Goal: Task Accomplishment & Management: Manage account settings

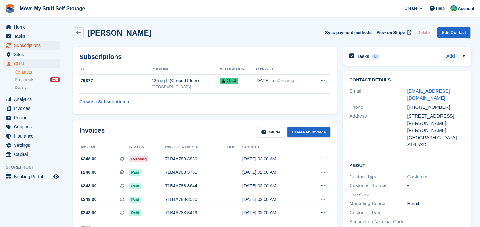
click at [35, 46] on span "Subscriptions" at bounding box center [33, 45] width 38 height 9
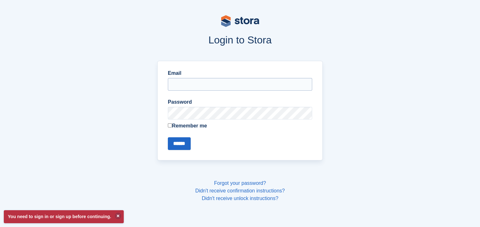
click at [208, 86] on input "Email" at bounding box center [240, 84] width 144 height 13
type input "**********"
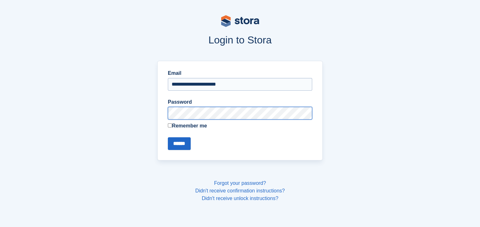
click at [168, 137] on input "******" at bounding box center [179, 143] width 23 height 13
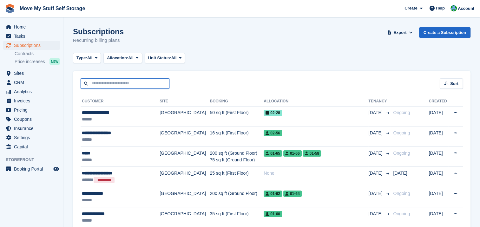
click at [109, 86] on input "text" at bounding box center [125, 83] width 89 height 10
click at [24, 100] on span "Invoices" at bounding box center [33, 100] width 38 height 9
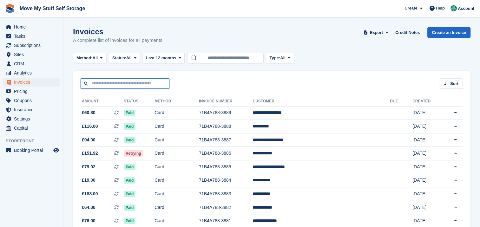
click at [116, 84] on input "text" at bounding box center [125, 83] width 89 height 10
click at [338, 75] on div "Sort Sort by Date created Created (oldest first) Created (newest first)" at bounding box center [271, 80] width 397 height 18
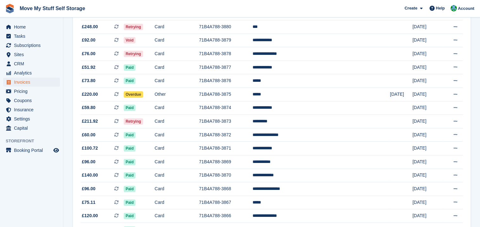
scroll to position [212, 0]
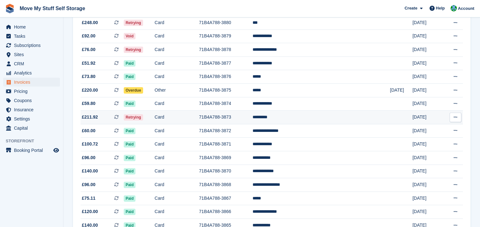
click at [143, 119] on span "Retrying" at bounding box center [133, 117] width 19 height 6
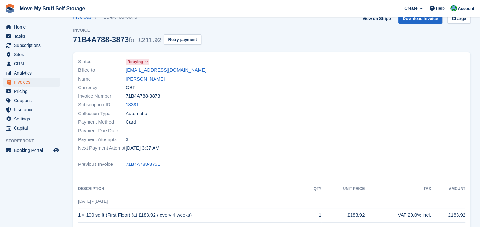
scroll to position [15, 0]
click at [139, 61] on span "Retrying" at bounding box center [135, 61] width 16 height 6
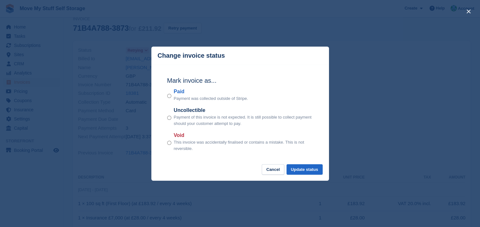
scroll to position [26, 0]
click at [273, 172] on button "Cancel" at bounding box center [273, 169] width 23 height 10
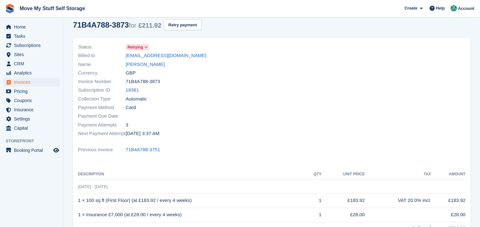
scroll to position [0, 0]
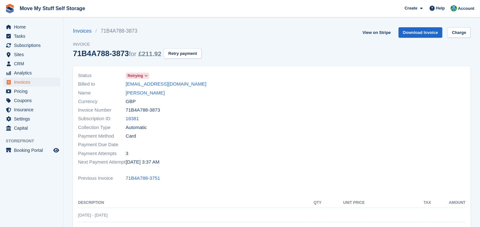
click at [135, 76] on span "Retrying" at bounding box center [135, 76] width 16 height 6
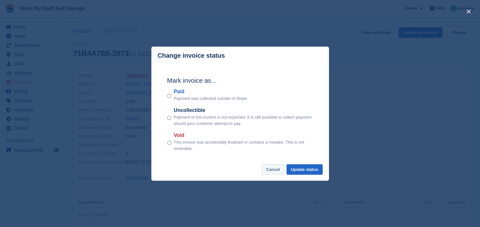
click at [272, 170] on button "Cancel" at bounding box center [273, 169] width 23 height 10
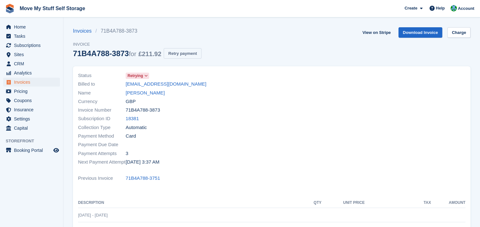
click at [179, 53] on button "Retry payment" at bounding box center [182, 53] width 37 height 10
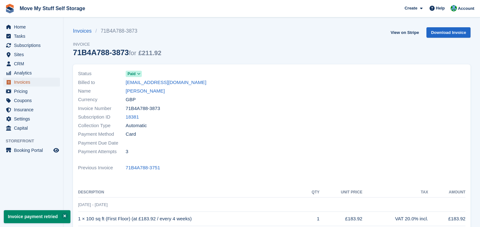
click at [22, 83] on span "Invoices" at bounding box center [33, 82] width 38 height 9
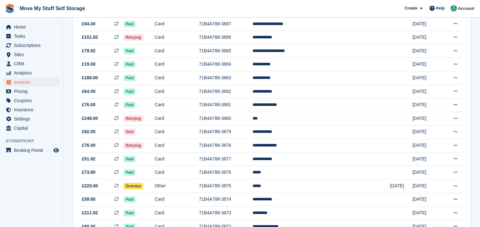
scroll to position [118, 0]
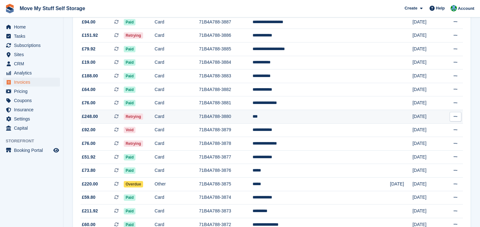
click at [143, 116] on span "Retrying" at bounding box center [133, 117] width 19 height 6
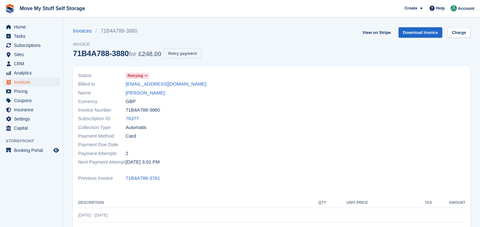
click at [176, 54] on button "Retry payment" at bounding box center [182, 53] width 37 height 10
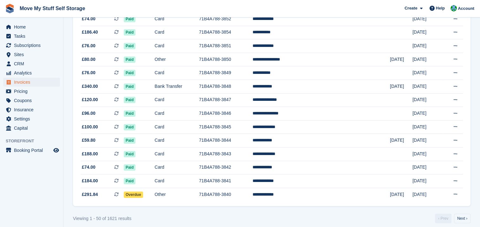
scroll to position [589, 0]
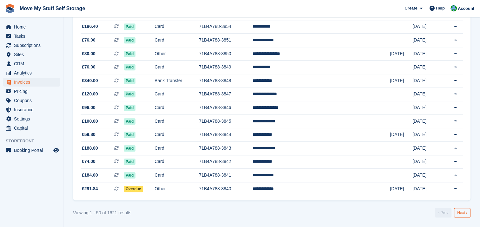
click at [460, 214] on link "Next ›" at bounding box center [462, 213] width 16 height 10
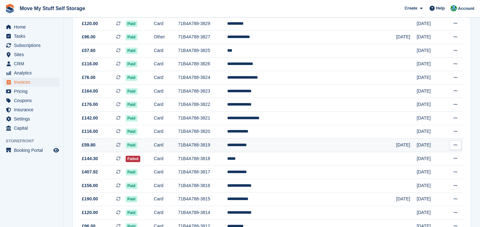
scroll to position [254, 0]
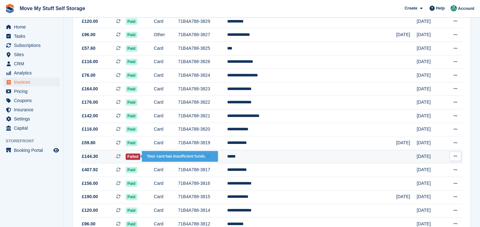
click at [140, 158] on span "Failed" at bounding box center [133, 156] width 15 height 6
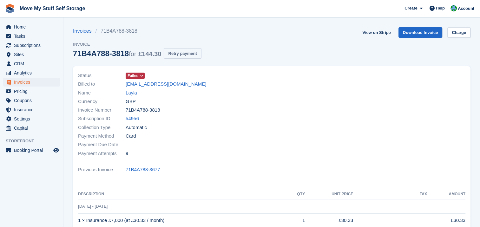
click at [184, 54] on button "Retry payment" at bounding box center [182, 53] width 37 height 10
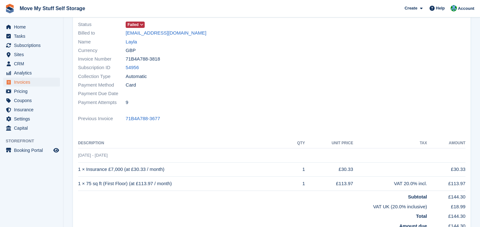
scroll to position [6, 0]
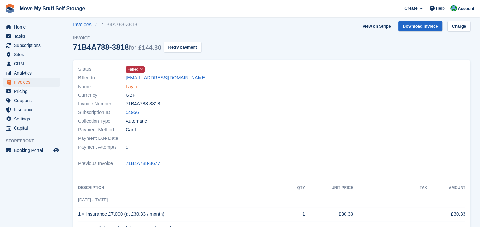
click at [131, 86] on link "Layla" at bounding box center [131, 86] width 11 height 7
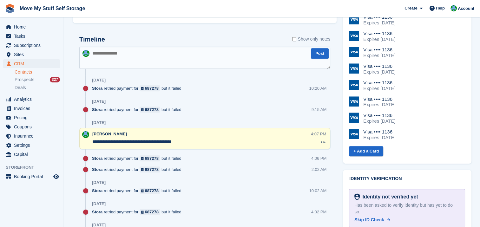
scroll to position [299, 0]
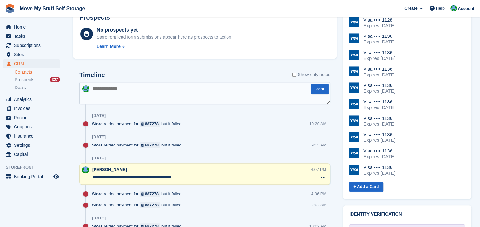
click at [100, 90] on textarea at bounding box center [204, 93] width 251 height 22
type textarea "**********"
click at [321, 92] on button "Post" at bounding box center [320, 89] width 18 height 10
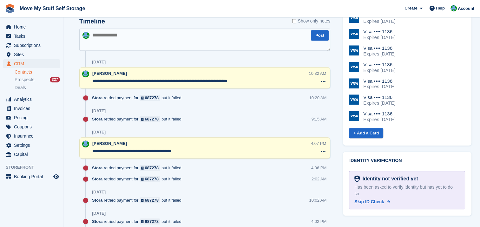
scroll to position [343, 0]
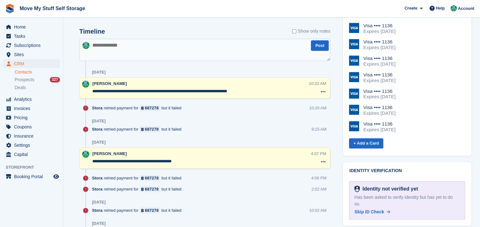
drag, startPoint x: 254, startPoint y: 92, endPoint x: 84, endPoint y: 83, distance: 170.2
click at [84, 83] on div "**********" at bounding box center [204, 87] width 251 height 21
click at [323, 93] on icon at bounding box center [323, 91] width 4 height 5
drag, startPoint x: 294, startPoint y: 104, endPoint x: 271, endPoint y: 19, distance: 88.0
click at [294, 104] on p "Delete note" at bounding box center [296, 103] width 55 height 8
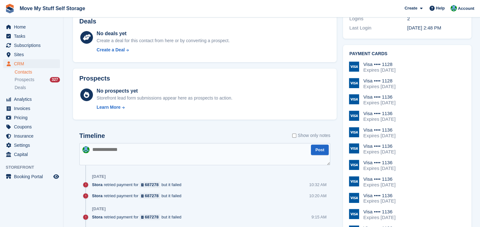
scroll to position [281, 0]
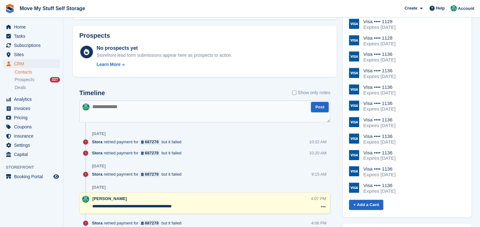
click at [105, 109] on textarea at bounding box center [204, 111] width 251 height 22
type textarea "**********"
click at [323, 112] on button "Post" at bounding box center [320, 107] width 18 height 10
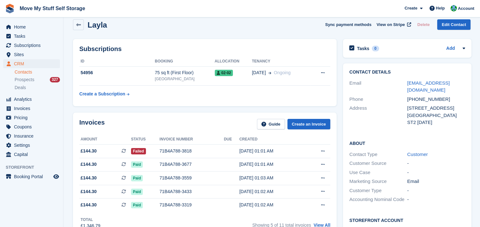
scroll to position [0, 0]
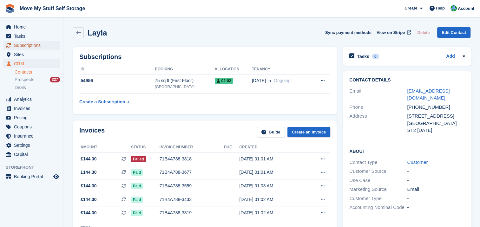
click at [16, 48] on span "Subscriptions" at bounding box center [33, 45] width 38 height 9
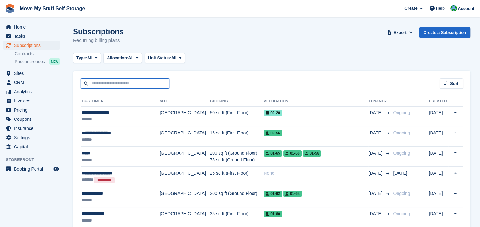
click at [131, 82] on input "text" at bounding box center [125, 83] width 89 height 10
type input "****"
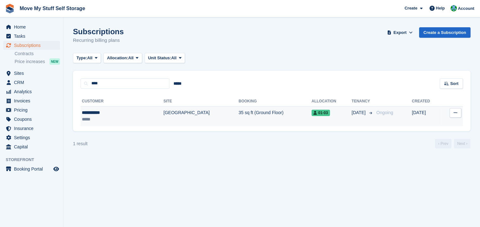
click at [95, 114] on div "**********" at bounding box center [107, 112] width 50 height 7
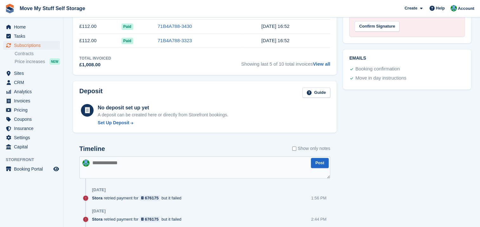
scroll to position [292, 0]
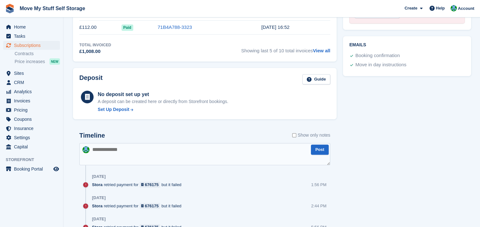
click at [106, 151] on textarea at bounding box center [204, 154] width 251 height 22
click at [106, 150] on textarea "**********" at bounding box center [204, 154] width 251 height 22
click at [128, 151] on textarea "**********" at bounding box center [204, 154] width 251 height 22
type textarea "**********"
click at [316, 149] on button "Post" at bounding box center [320, 150] width 18 height 10
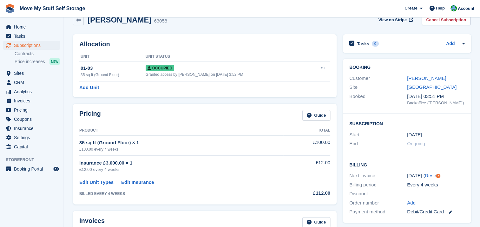
scroll to position [0, 0]
